Goal: Task Accomplishment & Management: Complete application form

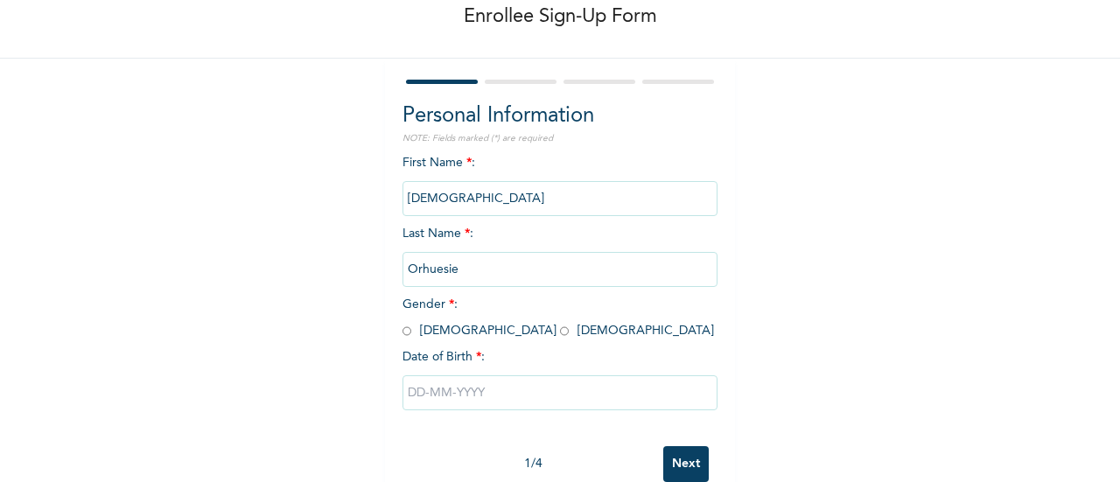
scroll to position [135, 0]
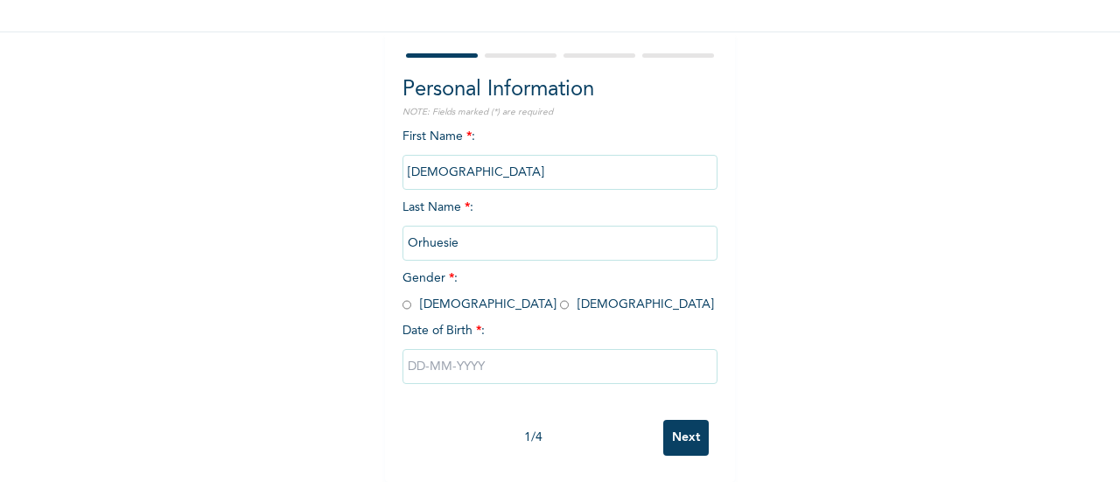
click at [404, 297] on input "radio" at bounding box center [407, 305] width 9 height 17
radio input "true"
click at [487, 355] on input "text" at bounding box center [560, 366] width 315 height 35
select select "7"
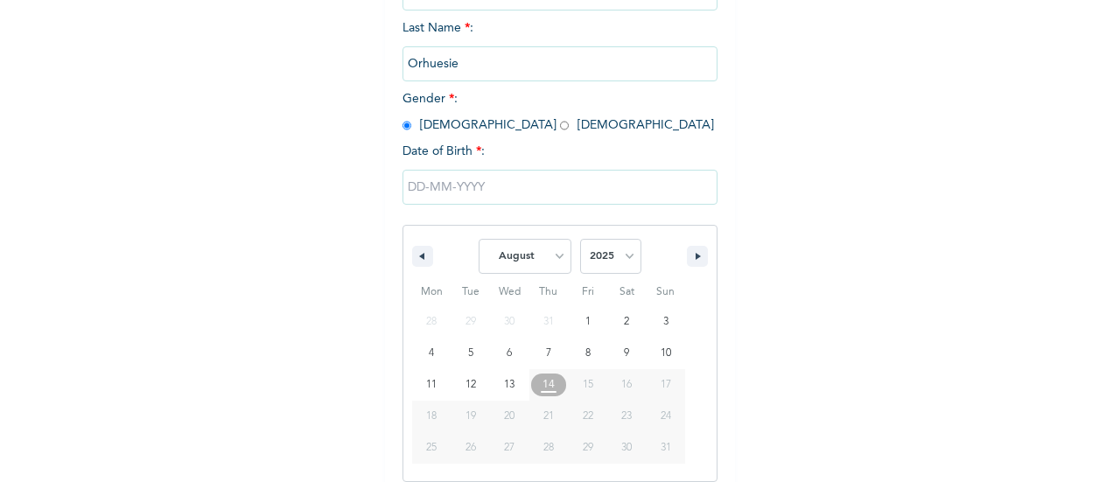
scroll to position [314, 0]
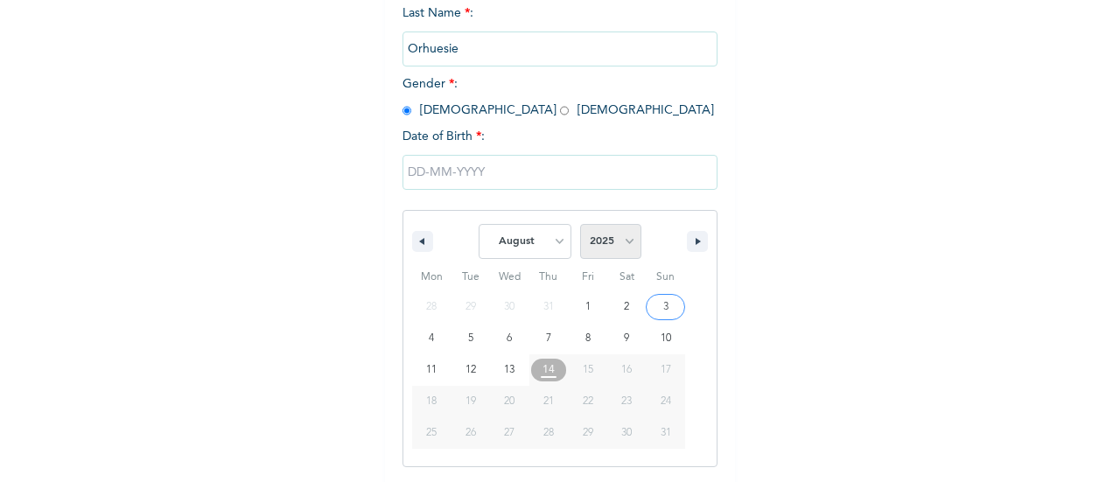
click at [615, 250] on select "2025 2024 2023 2022 2021 2020 2019 2018 2017 2016 2015 2014 2013 2012 2011 2010…" at bounding box center [610, 241] width 61 height 35
select select "1989"
click at [580, 226] on select "2025 2024 2023 2022 2021 2020 2019 2018 2017 2016 2015 2014 2013 2012 2011 2010…" at bounding box center [610, 241] width 61 height 35
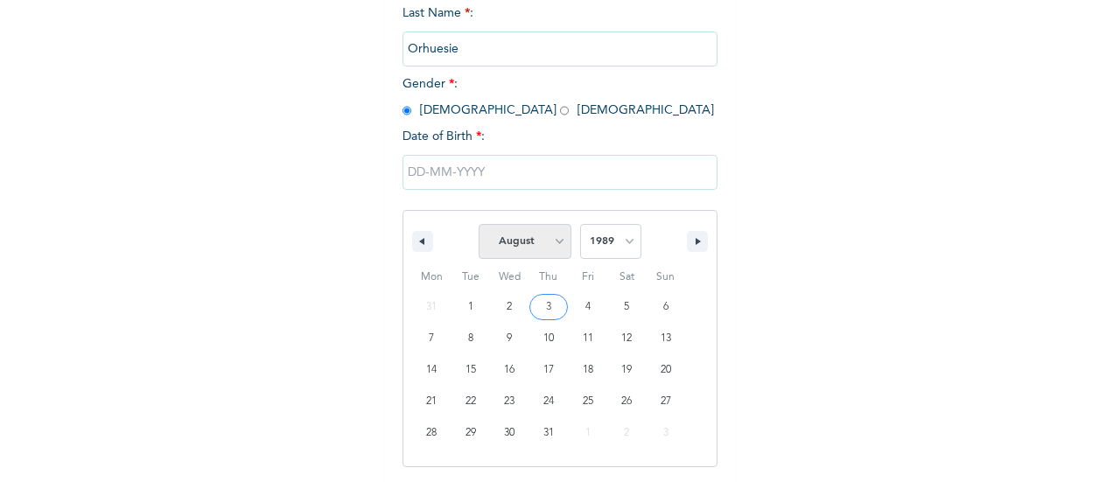
click at [547, 243] on select "January February March April May June July August September October November De…" at bounding box center [525, 241] width 93 height 35
select select "10"
click at [479, 226] on select "January February March April May June July August September October November De…" at bounding box center [525, 241] width 93 height 35
type input "[DATE]"
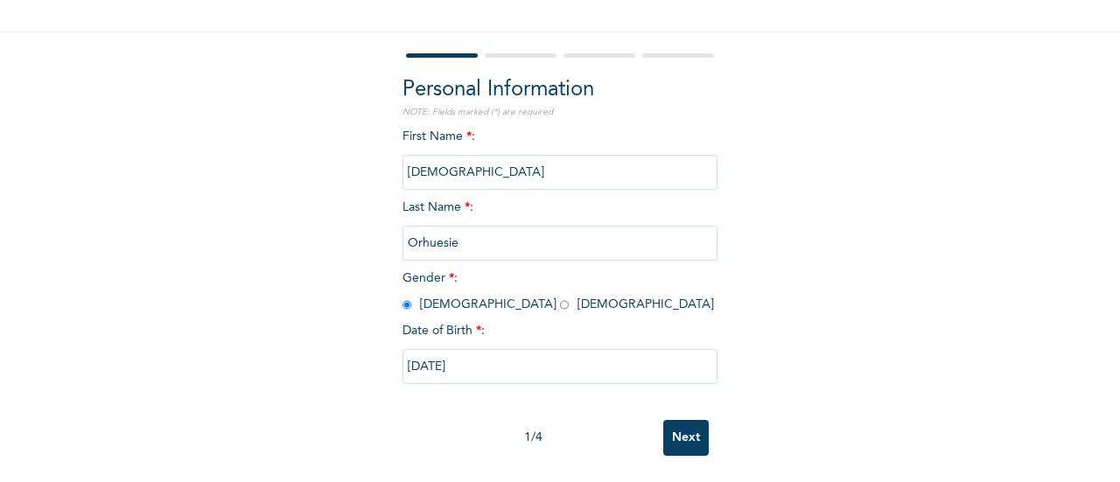
scroll to position [135, 0]
click at [682, 420] on input "Next" at bounding box center [686, 438] width 46 height 36
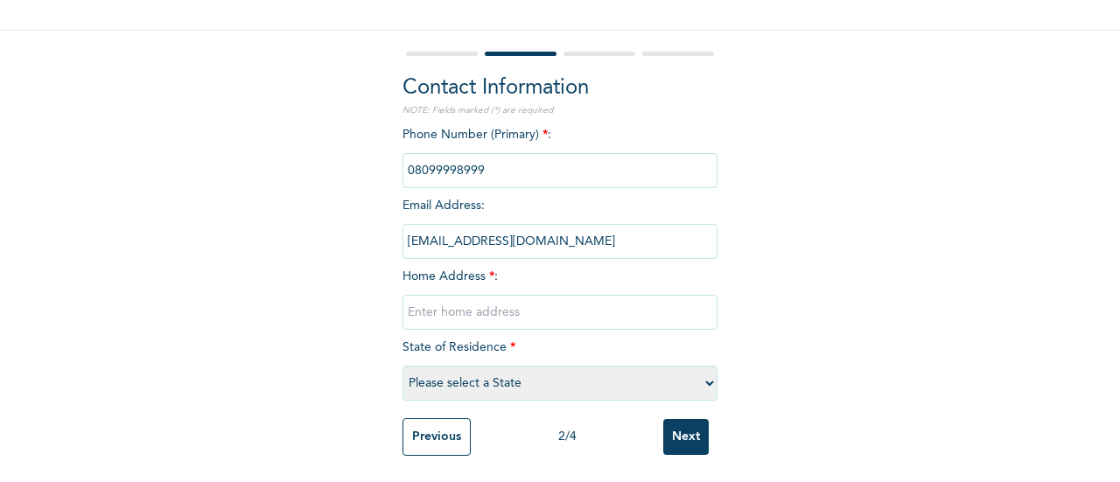
click at [486, 159] on input "phone" at bounding box center [560, 170] width 315 height 35
click at [498, 165] on input "phone" at bounding box center [560, 170] width 315 height 35
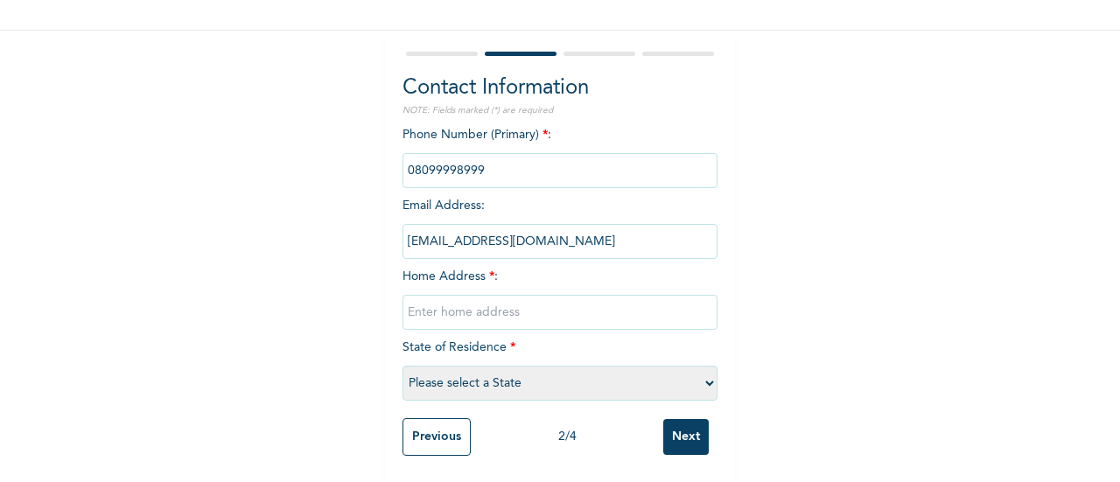
scroll to position [137, 0]
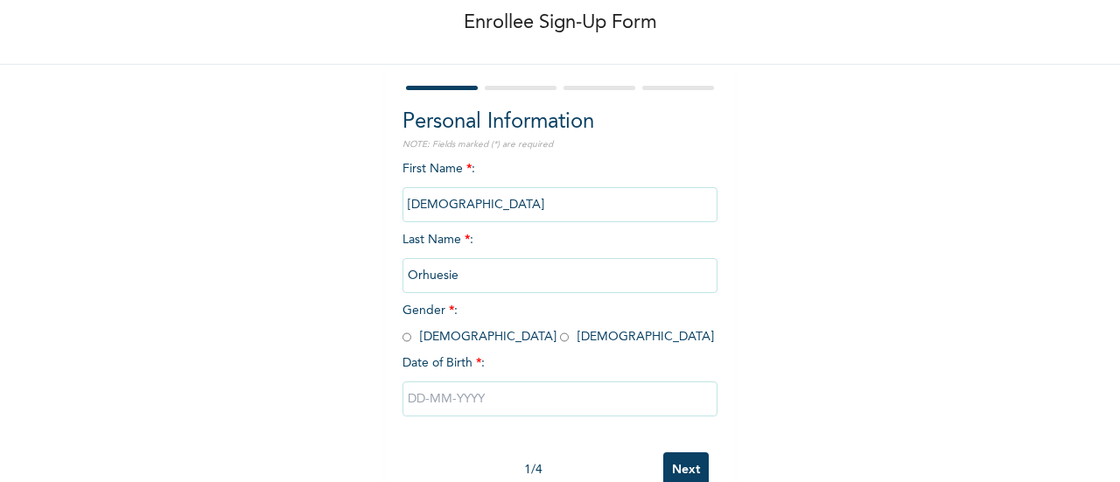
scroll to position [135, 0]
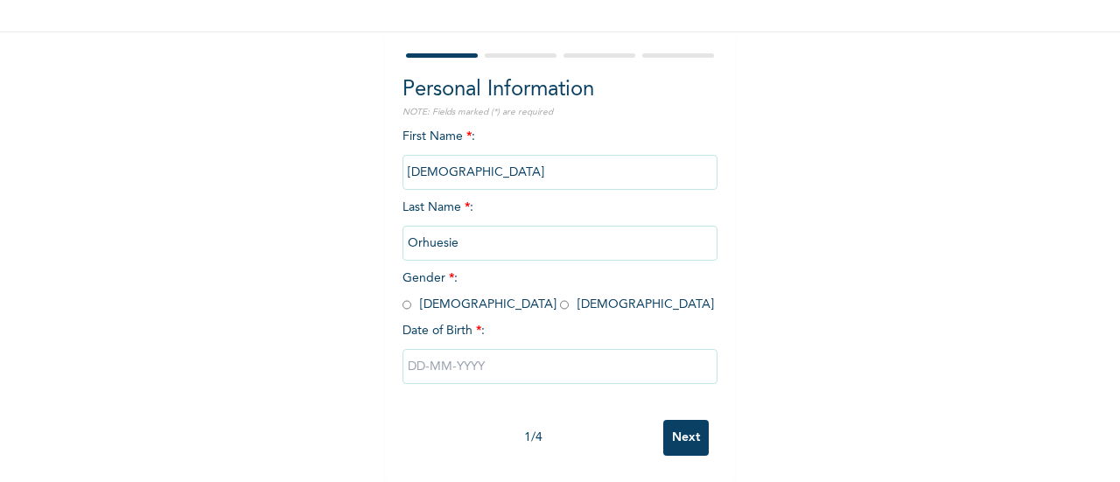
click at [403, 297] on input "radio" at bounding box center [407, 305] width 9 height 17
radio input "true"
click at [462, 349] on input "text" at bounding box center [560, 366] width 315 height 35
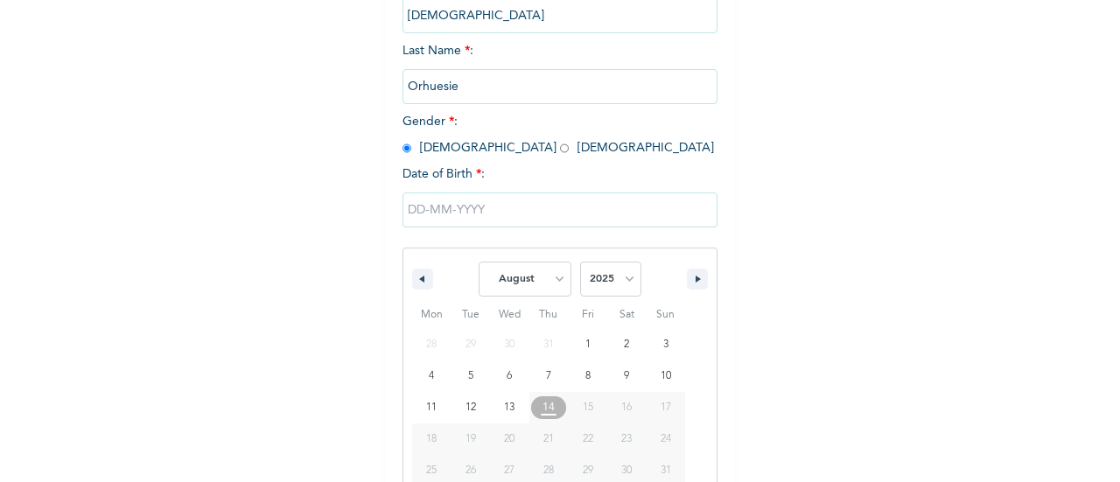
scroll to position [314, 0]
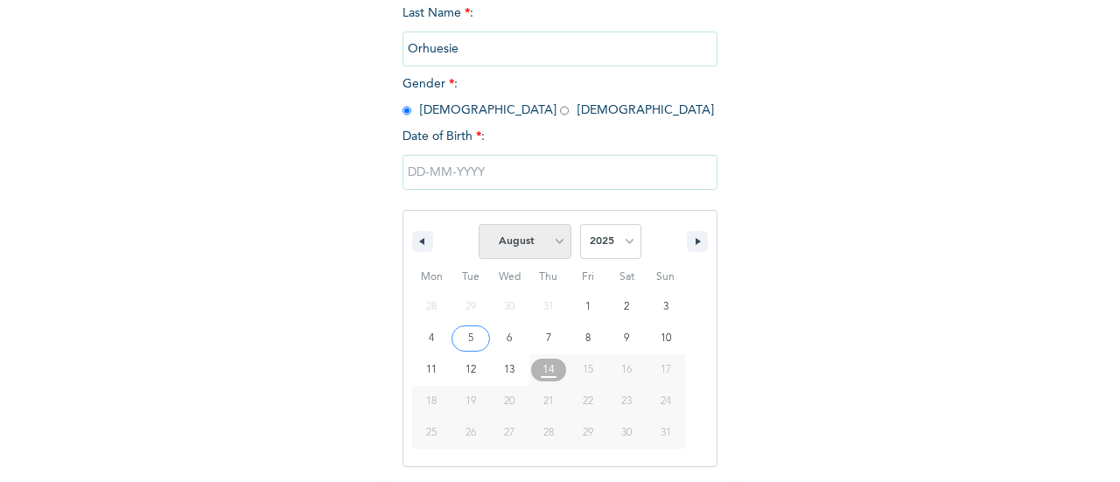
click at [558, 251] on select "January February March April May June July August September October November De…" at bounding box center [525, 241] width 93 height 35
click at [479, 226] on select "January February March April May June July August September October November De…" at bounding box center [525, 241] width 93 height 35
click at [545, 246] on select "January February March April May June July August September October November De…" at bounding box center [525, 241] width 93 height 35
click at [479, 226] on select "January February March April May June July August September October November De…" at bounding box center [525, 241] width 93 height 35
select select "7"
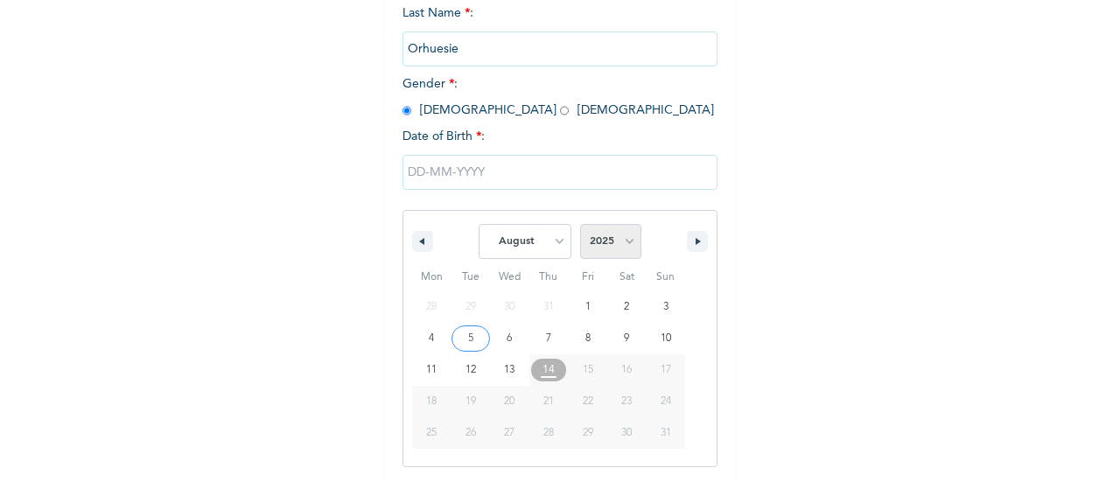
click at [622, 246] on select "2025 2024 2023 2022 2021 2020 2019 2018 2017 2016 2015 2014 2013 2012 2011 2010…" at bounding box center [610, 241] width 61 height 35
select select "1989"
click at [580, 226] on select "2025 2024 2023 2022 2021 2020 2019 2018 2017 2016 2015 2014 2013 2012 2011 2010…" at bounding box center [610, 241] width 61 height 35
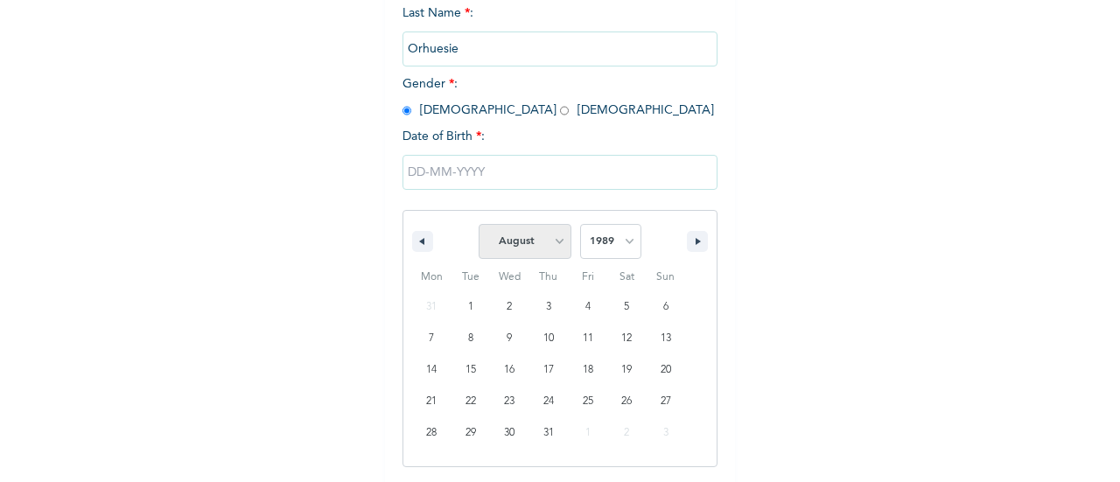
click at [549, 246] on select "January February March April May June July August September October November De…" at bounding box center [525, 241] width 93 height 35
select select "10"
click at [479, 226] on select "January February March April May June July August September October November De…" at bounding box center [525, 241] width 93 height 35
type input "[DATE]"
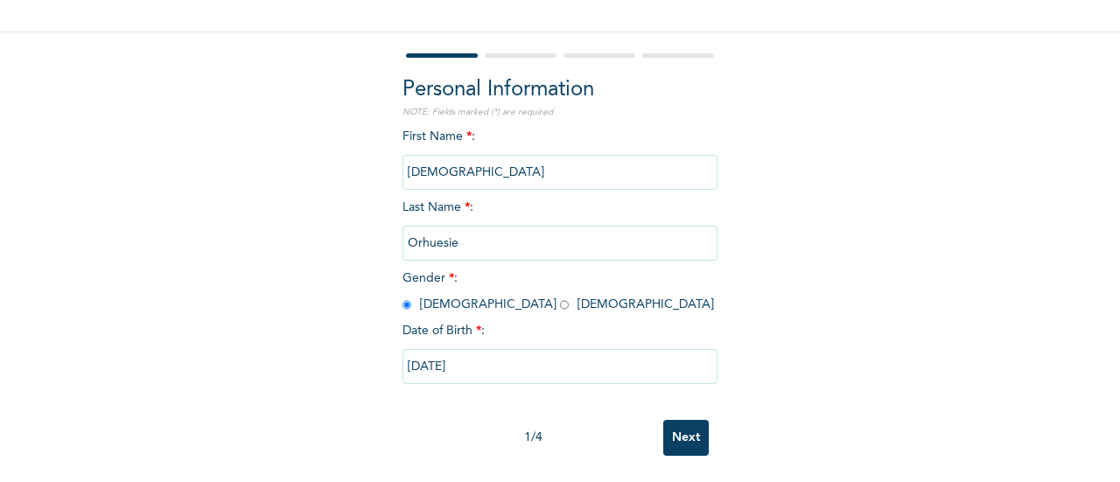
click at [665, 420] on input "Next" at bounding box center [686, 438] width 46 height 36
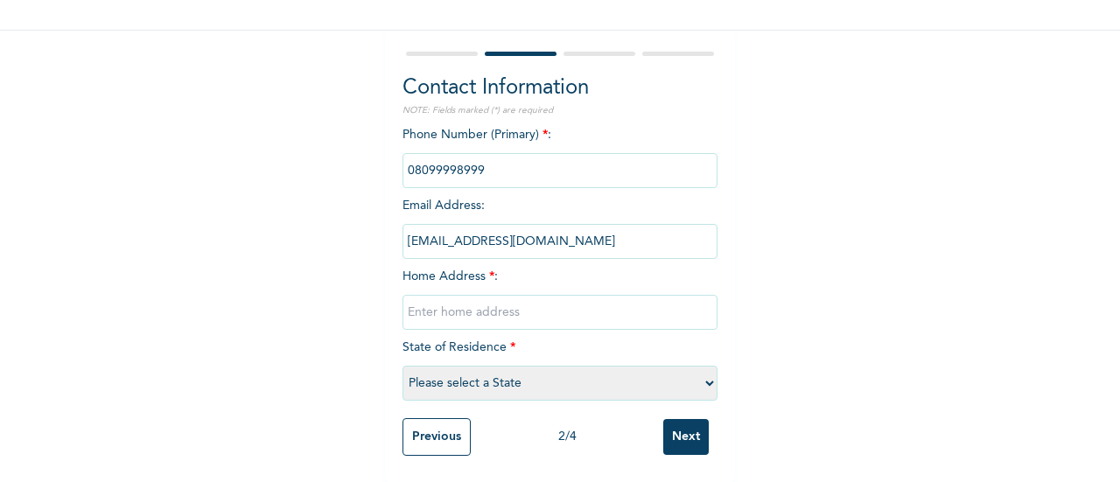
click at [485, 168] on input "phone" at bounding box center [560, 170] width 315 height 35
click at [494, 153] on input "phone" at bounding box center [560, 170] width 315 height 35
click at [453, 233] on input "[EMAIL_ADDRESS][DOMAIN_NAME]" at bounding box center [560, 241] width 315 height 35
click at [493, 165] on input "phone" at bounding box center [560, 170] width 315 height 35
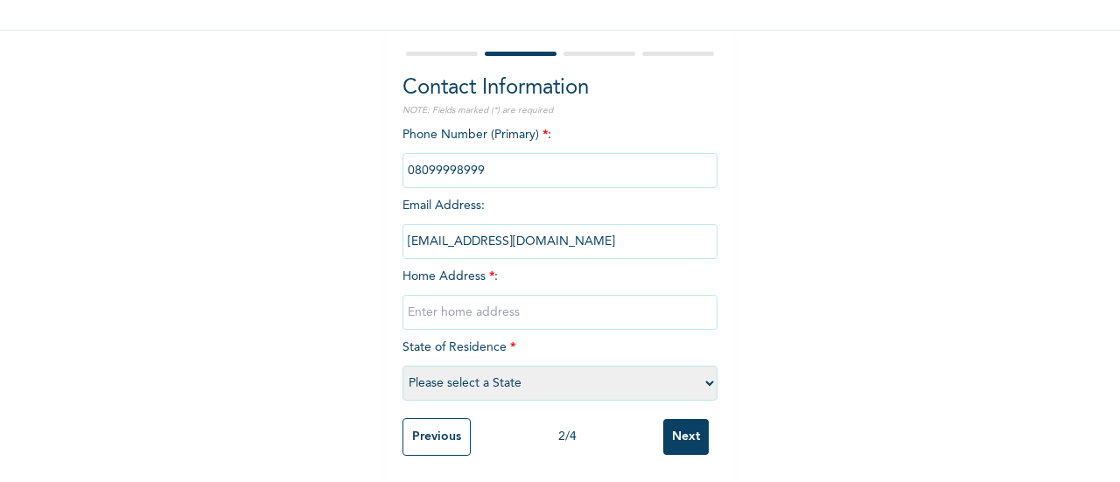
click at [493, 165] on input "phone" at bounding box center [560, 170] width 315 height 35
click at [453, 230] on input "[EMAIL_ADDRESS][DOMAIN_NAME]" at bounding box center [560, 241] width 315 height 35
click at [455, 230] on input "[EMAIL_ADDRESS][DOMAIN_NAME]" at bounding box center [560, 241] width 315 height 35
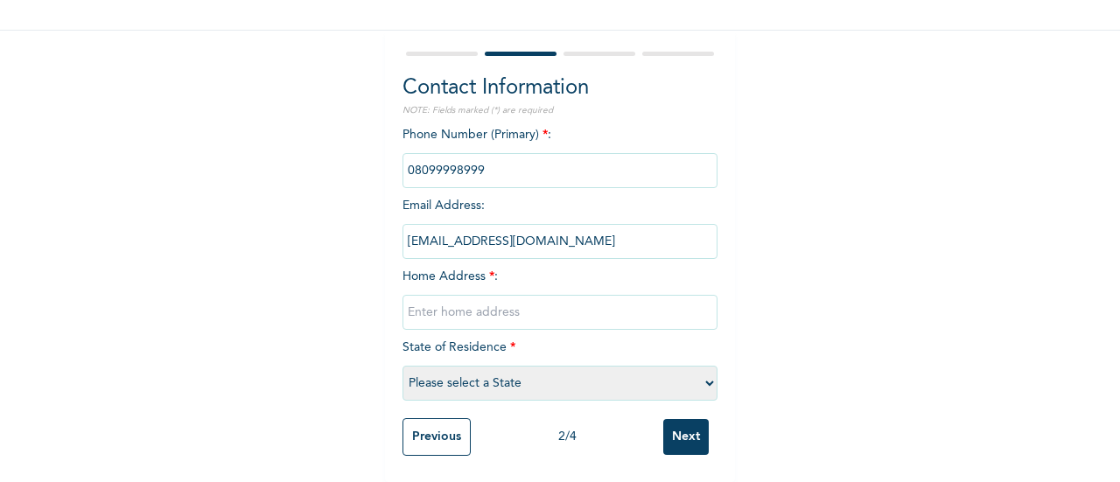
scroll to position [137, 0]
click at [487, 295] on input "text" at bounding box center [560, 312] width 315 height 35
type input "9, [PERSON_NAME] Close Omologede Estate, off Ogolonto Bus Stop"
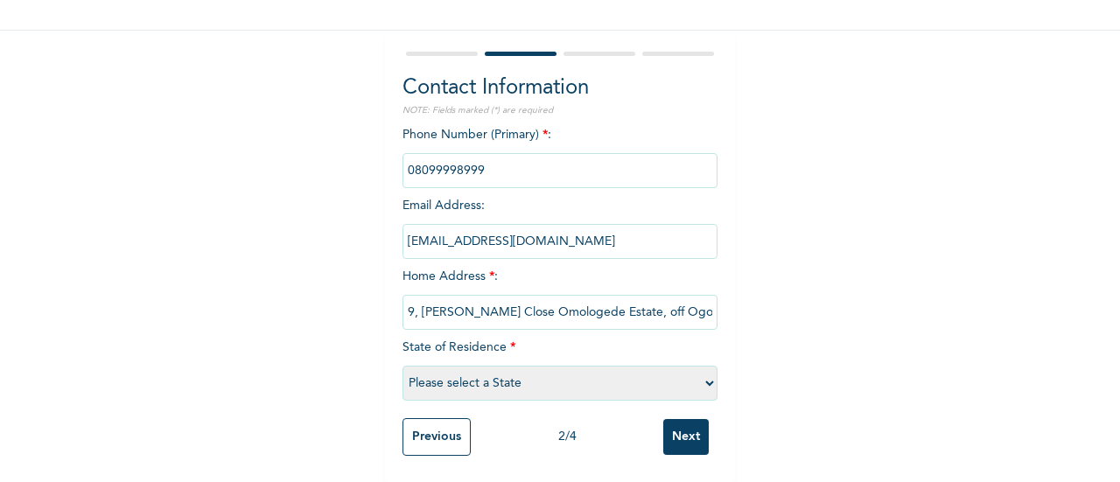
click at [590, 366] on select "Please select a State [PERSON_NAME] (FCT) [PERSON_NAME] Ibom [GEOGRAPHIC_DATA] …" at bounding box center [560, 383] width 315 height 35
select select "25"
click at [403, 366] on select "Please select a State [PERSON_NAME] (FCT) [PERSON_NAME] Ibom [GEOGRAPHIC_DATA] …" at bounding box center [560, 383] width 315 height 35
click at [677, 419] on input "Next" at bounding box center [686, 437] width 46 height 36
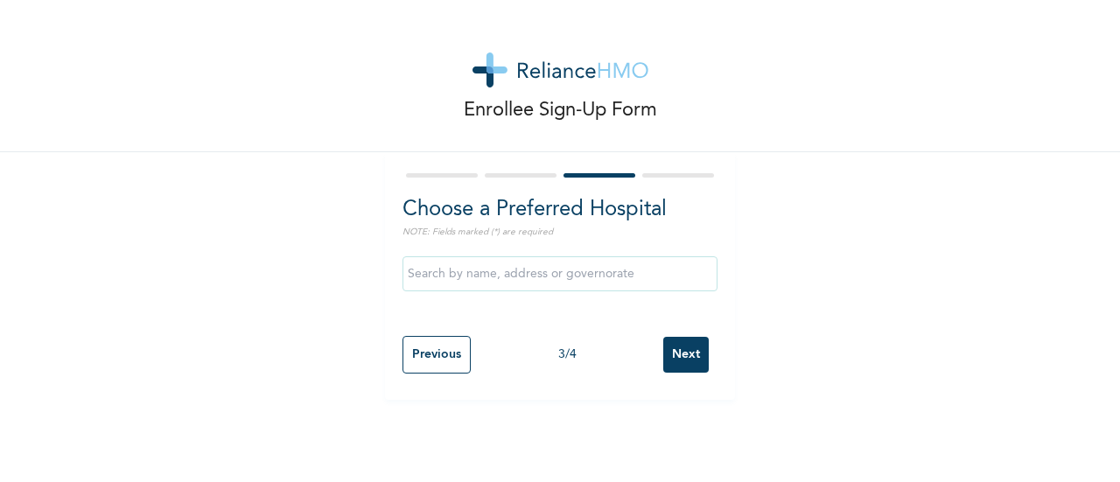
click at [436, 272] on input "text" at bounding box center [560, 273] width 315 height 35
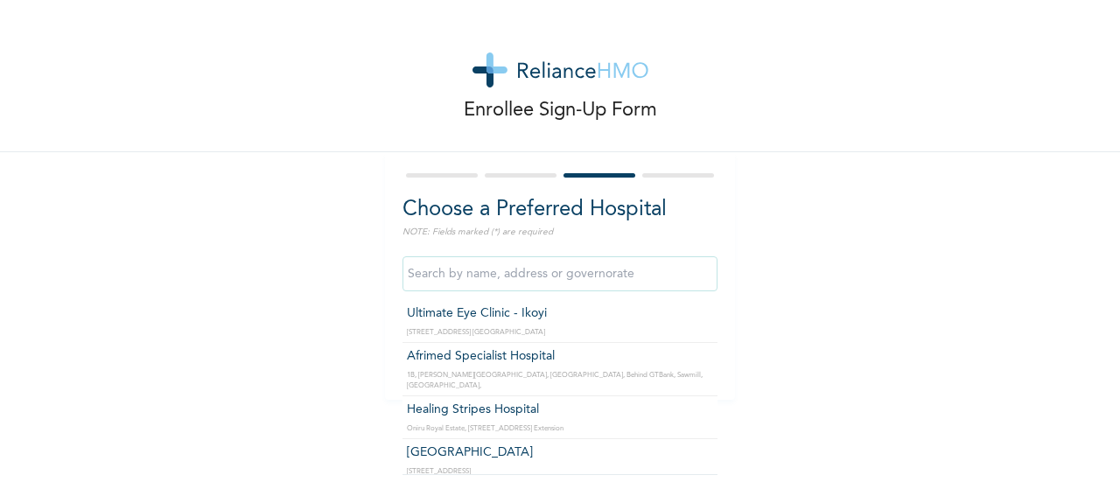
click at [436, 272] on input "text" at bounding box center [560, 273] width 315 height 35
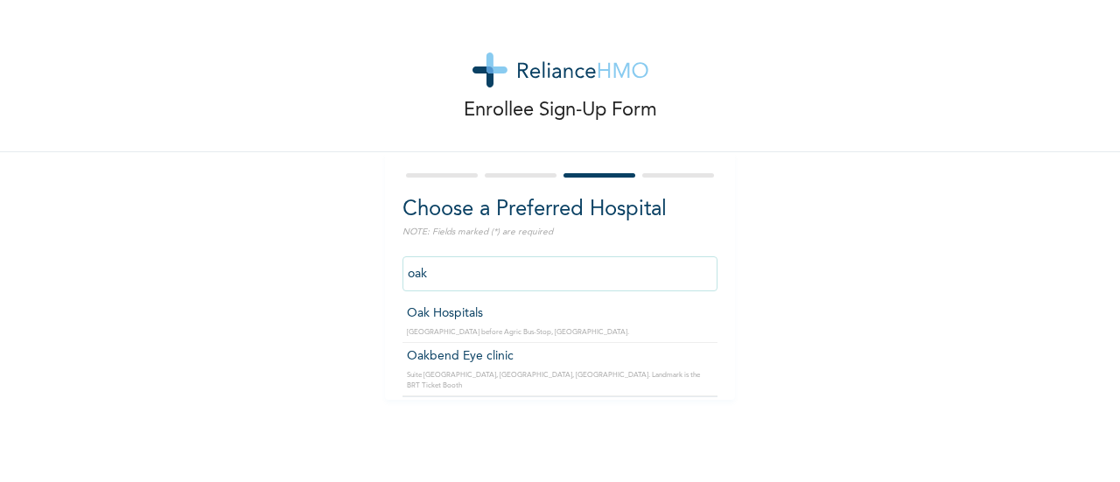
type input "Oak Hospitals"
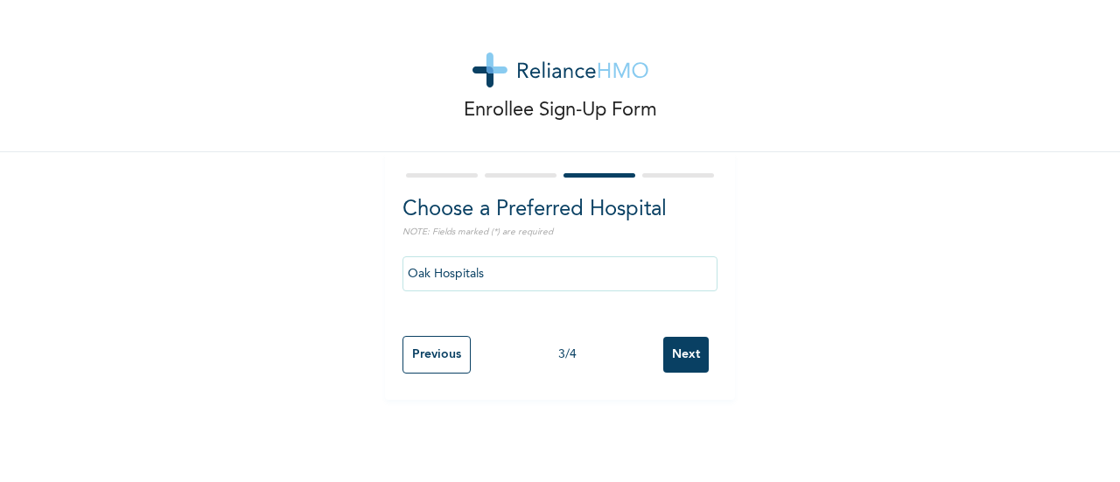
click at [673, 352] on input "Next" at bounding box center [686, 355] width 46 height 36
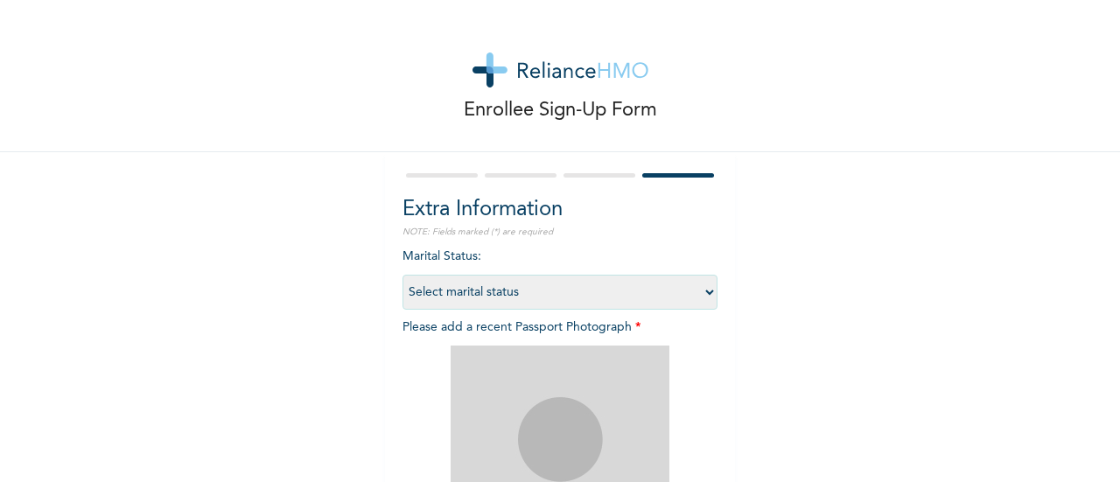
click at [700, 293] on select "Select marital status [DEMOGRAPHIC_DATA] Married [DEMOGRAPHIC_DATA] Widow/[DEMO…" at bounding box center [560, 292] width 315 height 35
select select "2"
click at [403, 275] on select "Select marital status [DEMOGRAPHIC_DATA] Married [DEMOGRAPHIC_DATA] Widow/[DEMO…" at bounding box center [560, 292] width 315 height 35
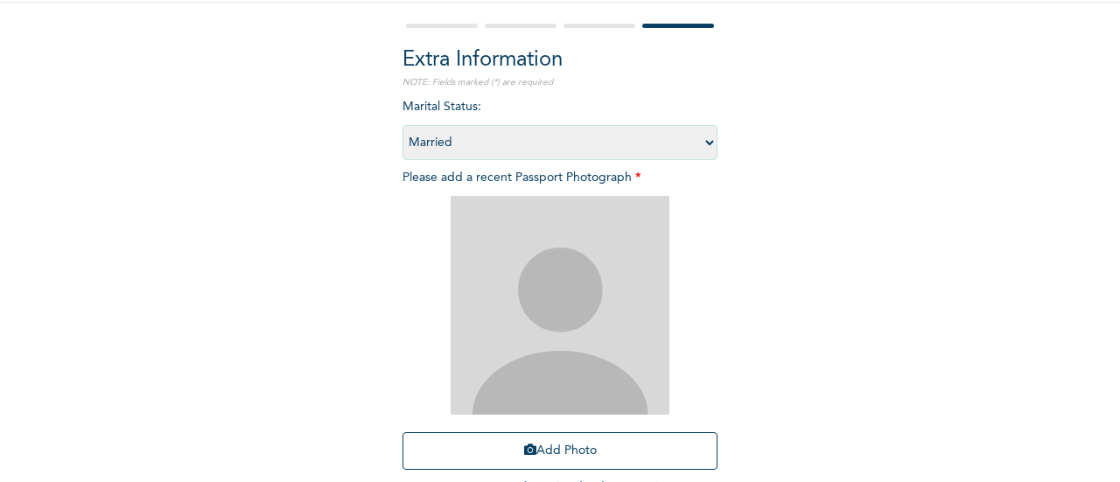
scroll to position [151, 0]
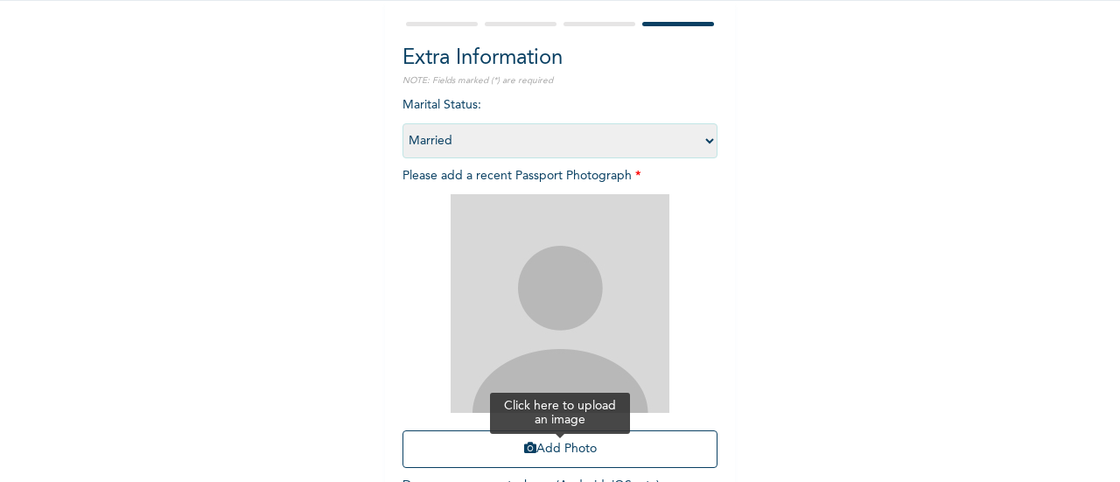
click at [551, 450] on button "Add Photo" at bounding box center [560, 450] width 315 height 38
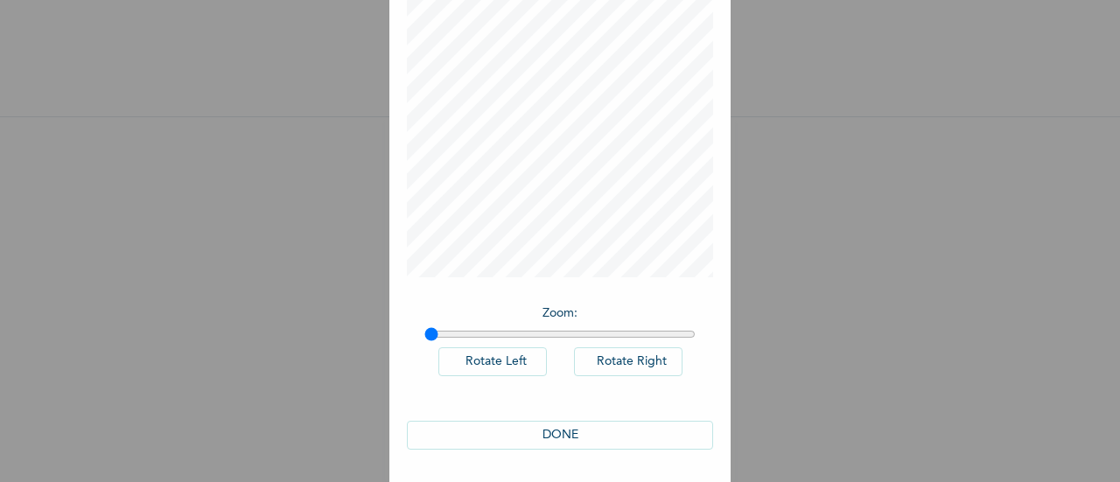
scroll to position [128, 0]
click at [550, 435] on button "DONE" at bounding box center [560, 434] width 306 height 29
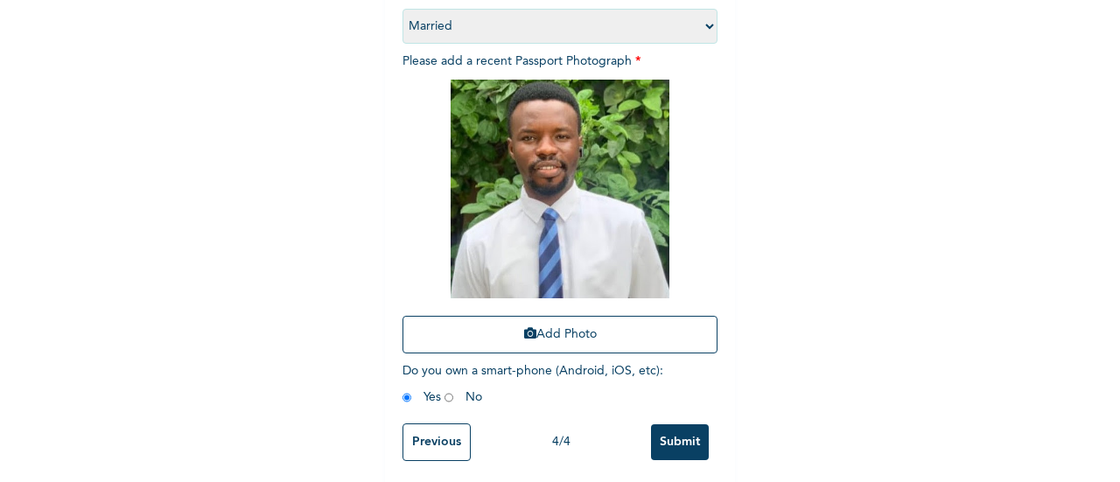
scroll to position [285, 0]
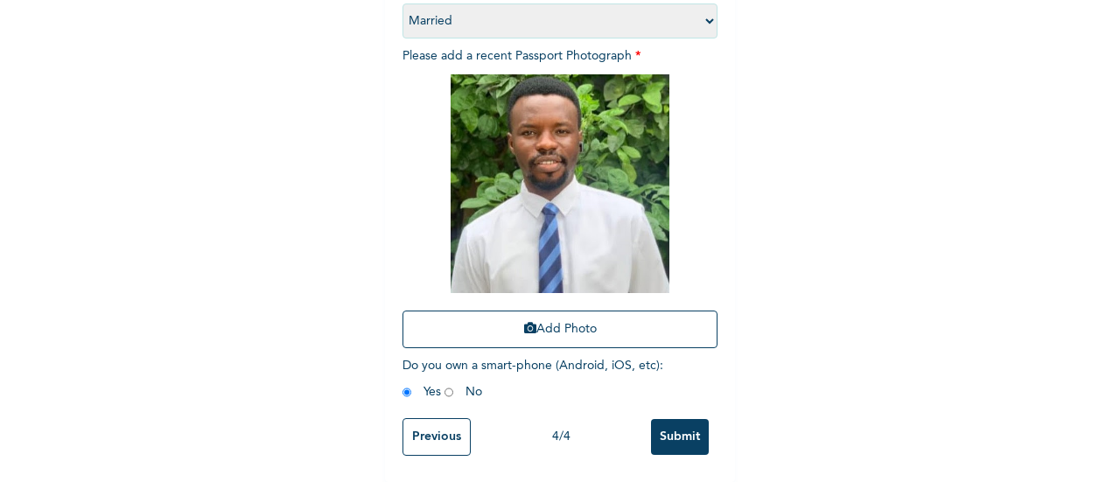
click at [676, 421] on input "Submit" at bounding box center [680, 437] width 58 height 36
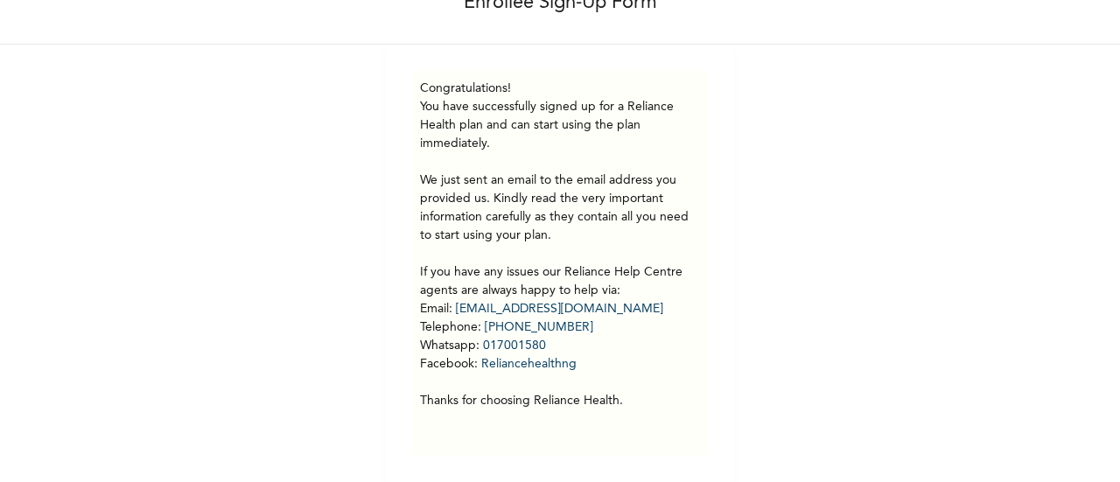
scroll to position [121, 0]
